Goal: Information Seeking & Learning: Find specific fact

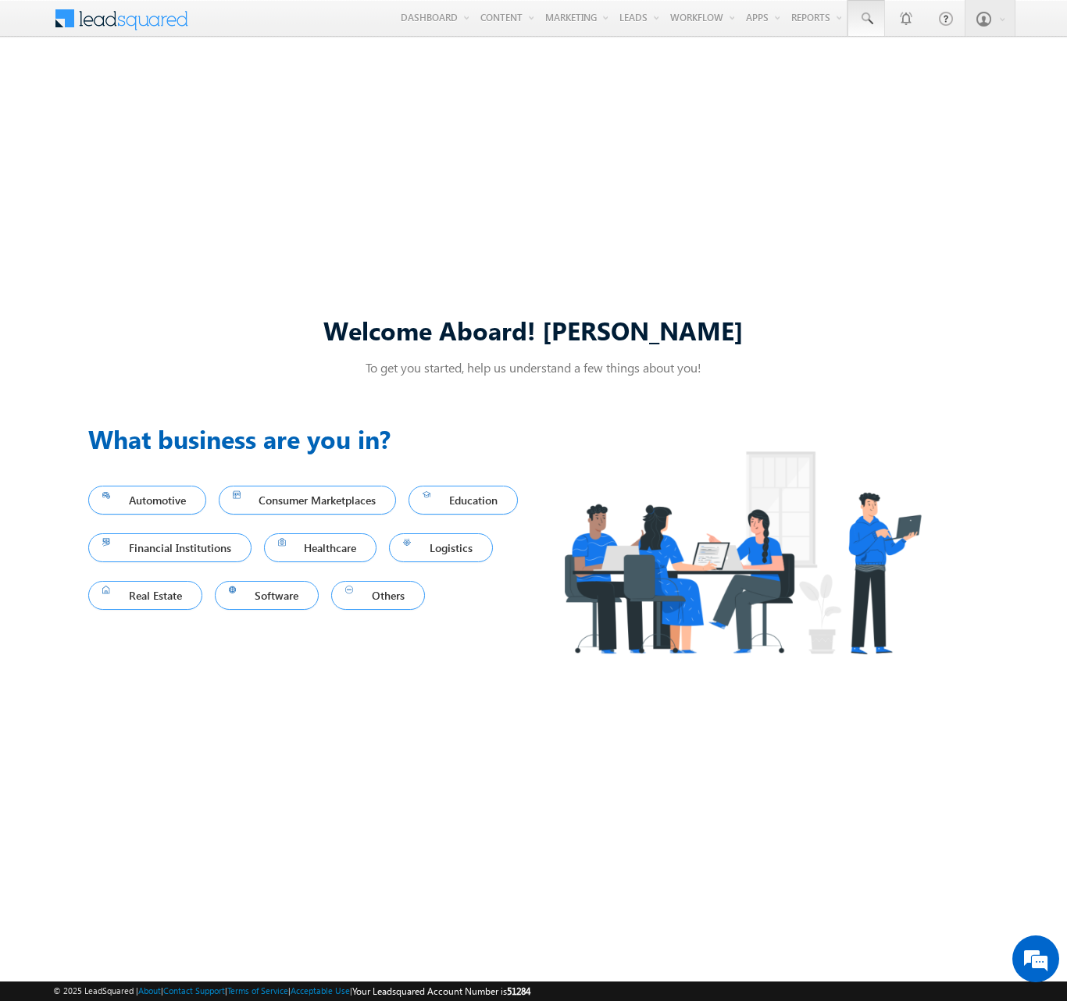
click at [865, 19] on span at bounding box center [866, 19] width 16 height 16
type input "8984502948"
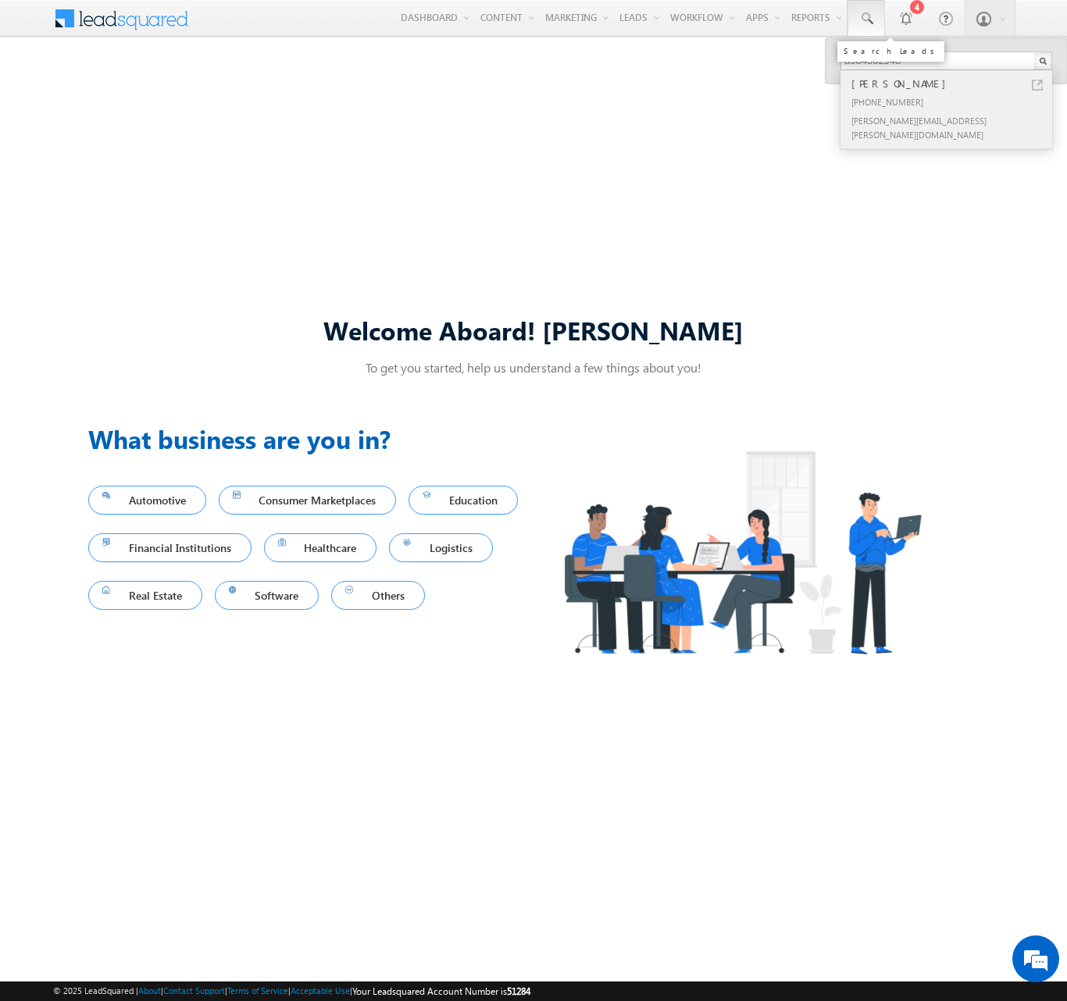
click at [953, 84] on div "[PERSON_NAME]" at bounding box center [952, 83] width 209 height 17
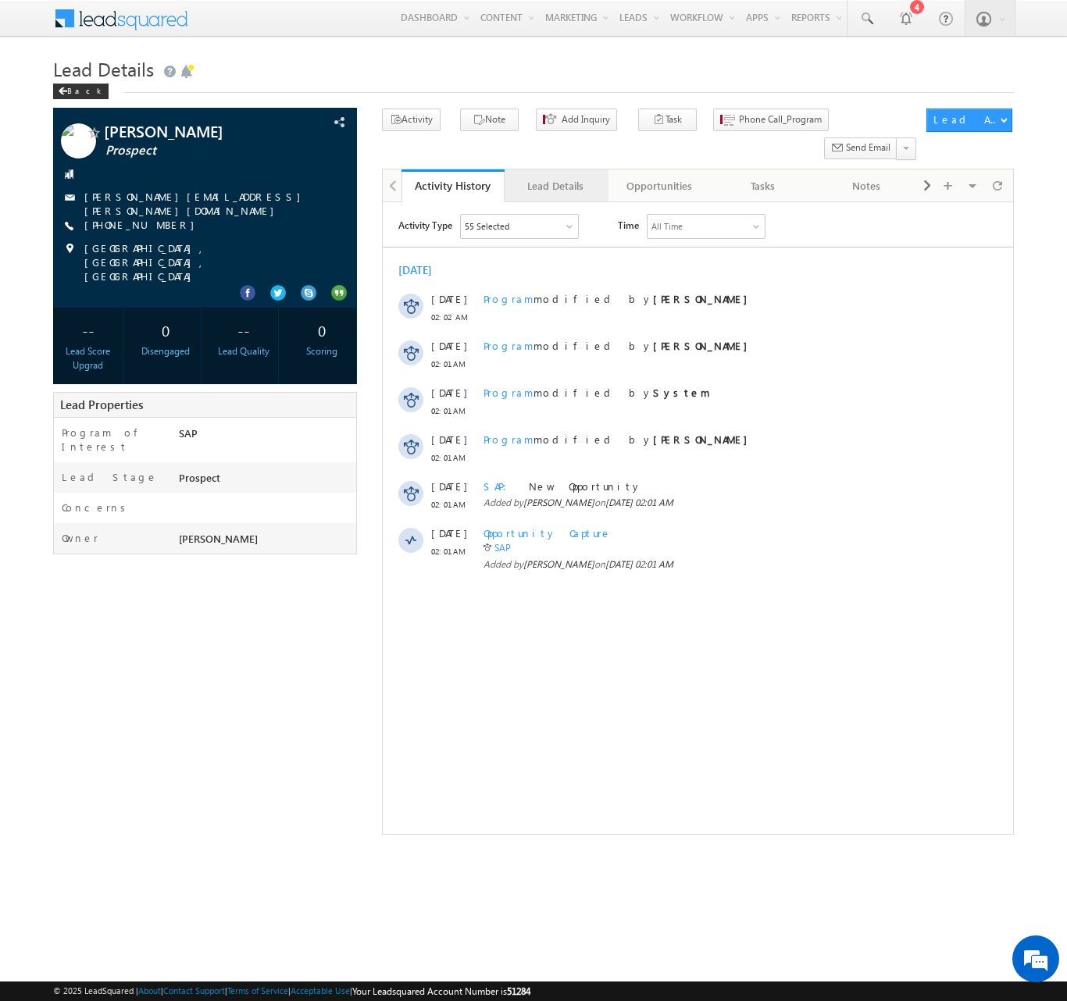
click at [555, 176] on div "Lead Details" at bounding box center [555, 185] width 77 height 19
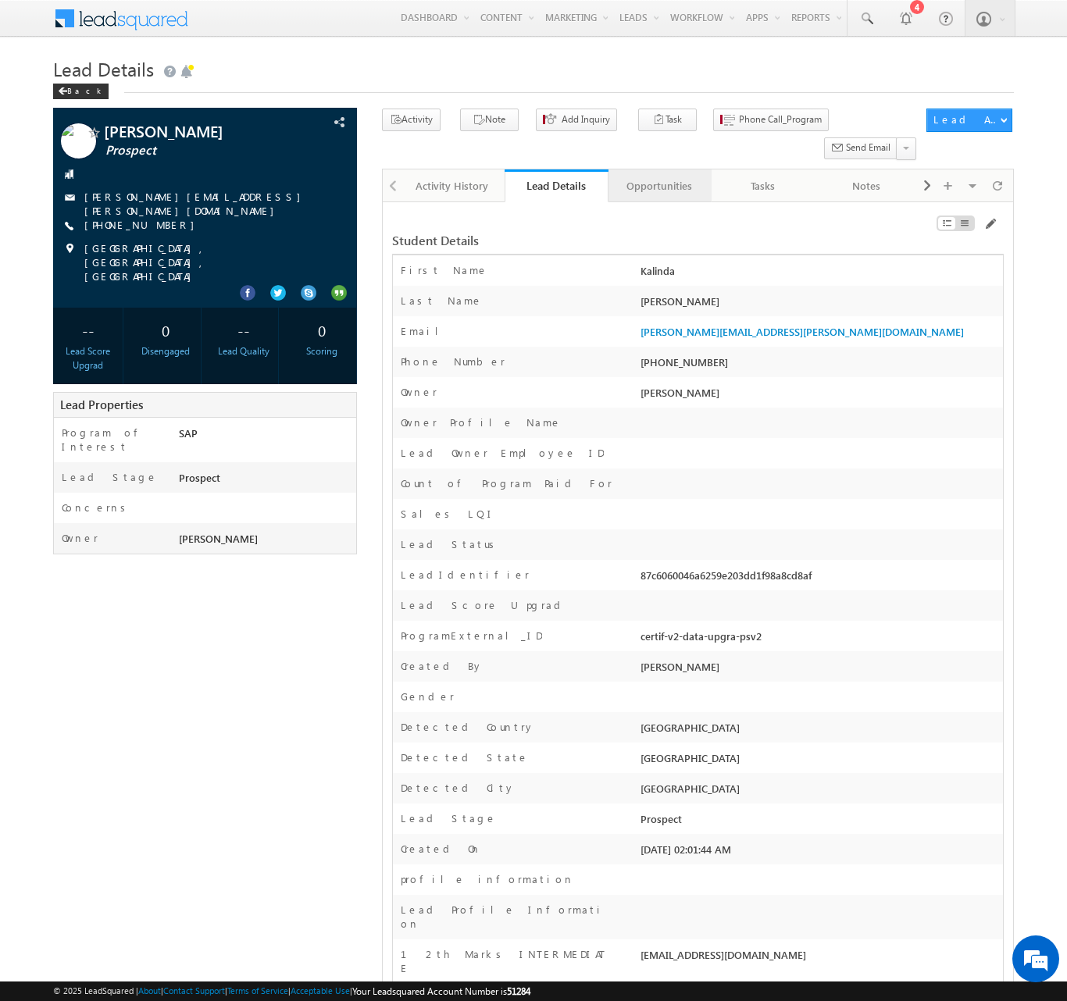
click at [658, 176] on div "Opportunities" at bounding box center [659, 185] width 77 height 19
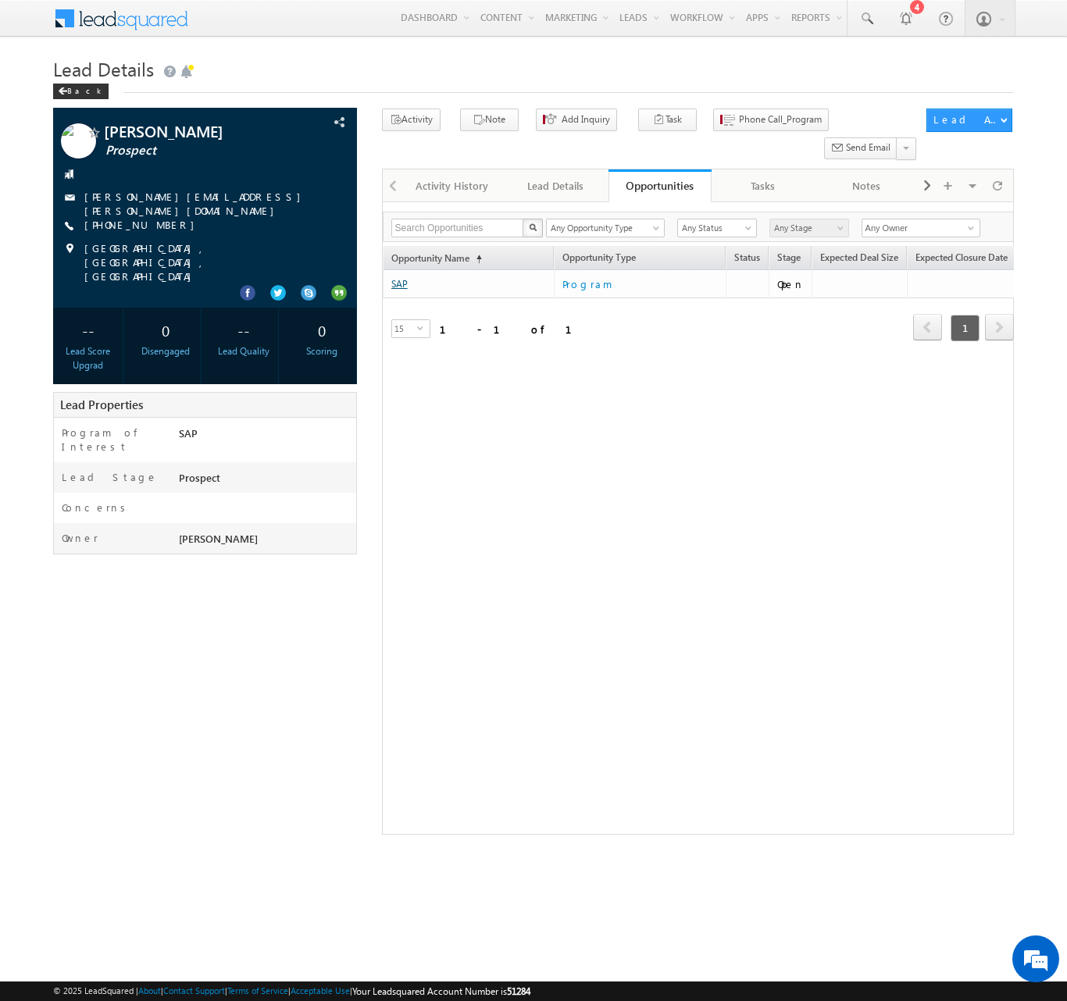
click at [399, 278] on link "SAP" at bounding box center [399, 284] width 16 height 12
